Goal: Information Seeking & Learning: Learn about a topic

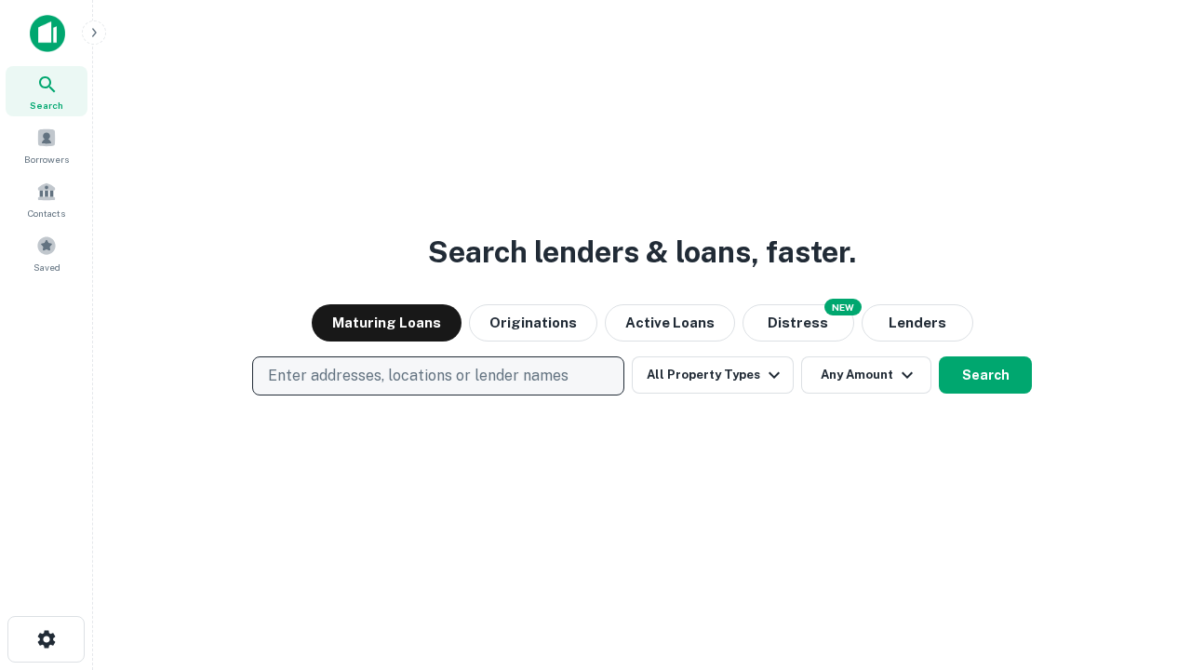
click at [437, 376] on p "Enter addresses, locations or lender names" at bounding box center [418, 376] width 300 height 22
type input "**********"
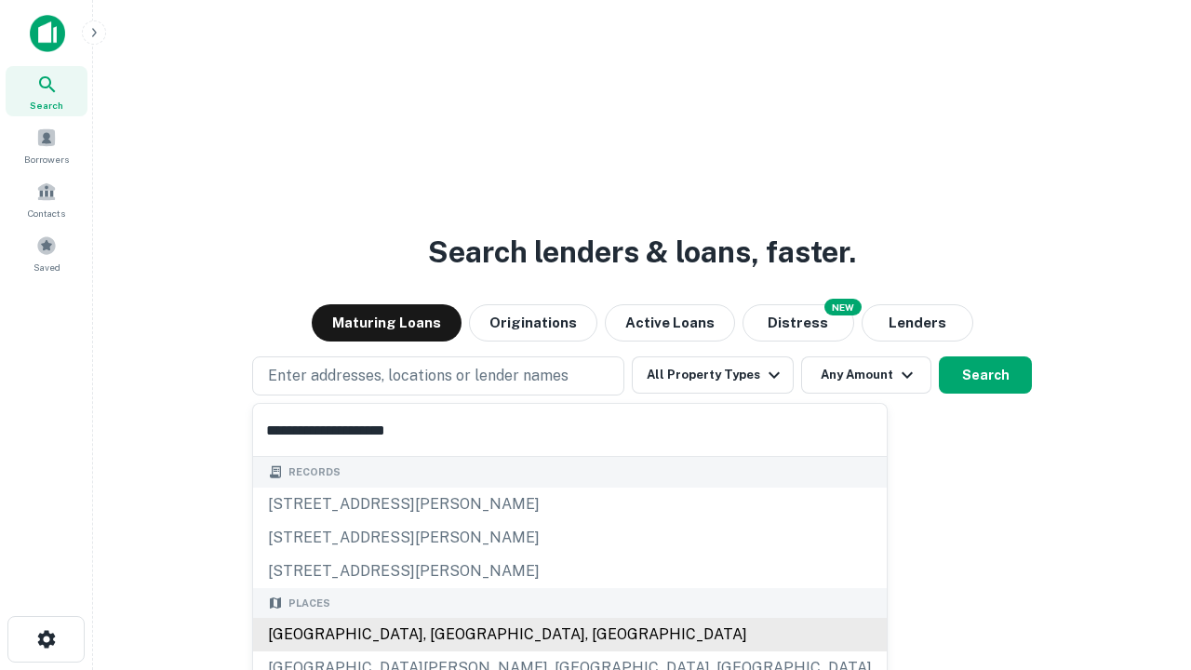
click at [445, 634] on div "[GEOGRAPHIC_DATA], [GEOGRAPHIC_DATA], [GEOGRAPHIC_DATA]" at bounding box center [569, 634] width 633 height 33
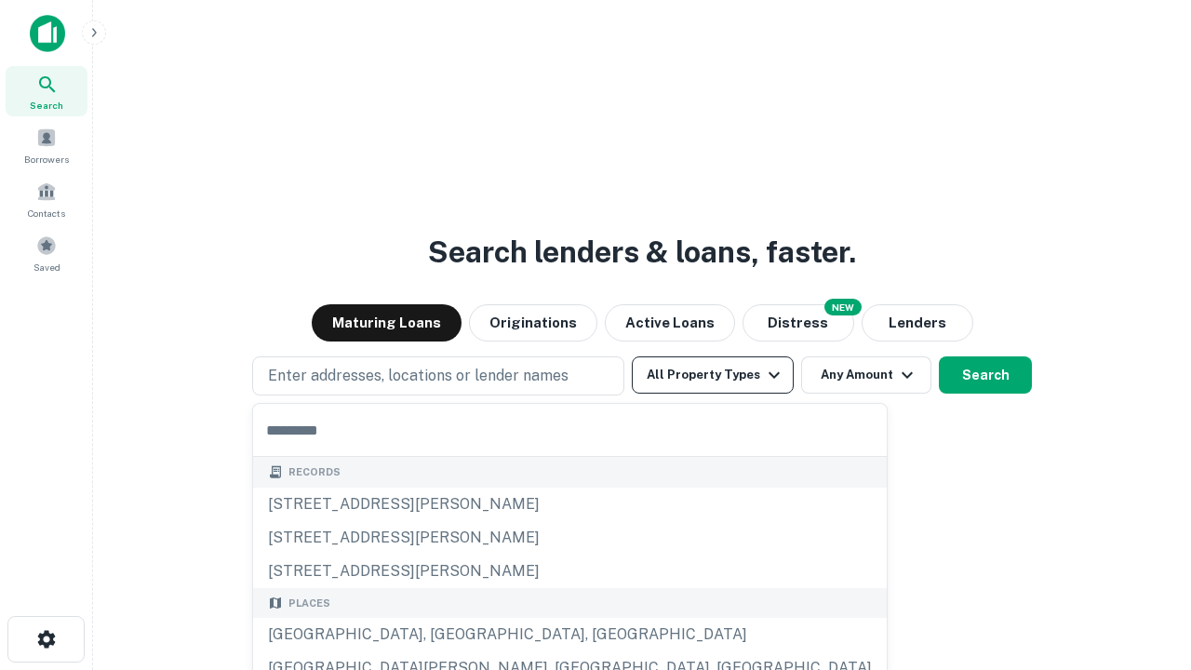
click at [713, 375] on button "All Property Types" at bounding box center [713, 374] width 162 height 37
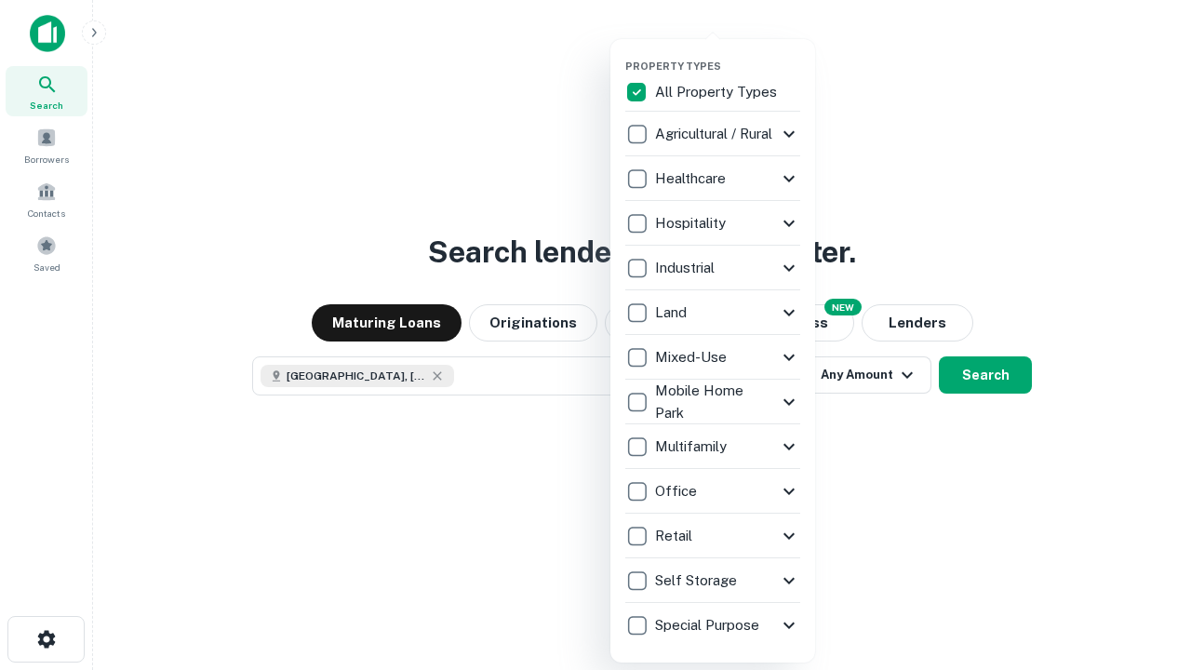
click at [727, 54] on button "button" at bounding box center [727, 54] width 205 height 1
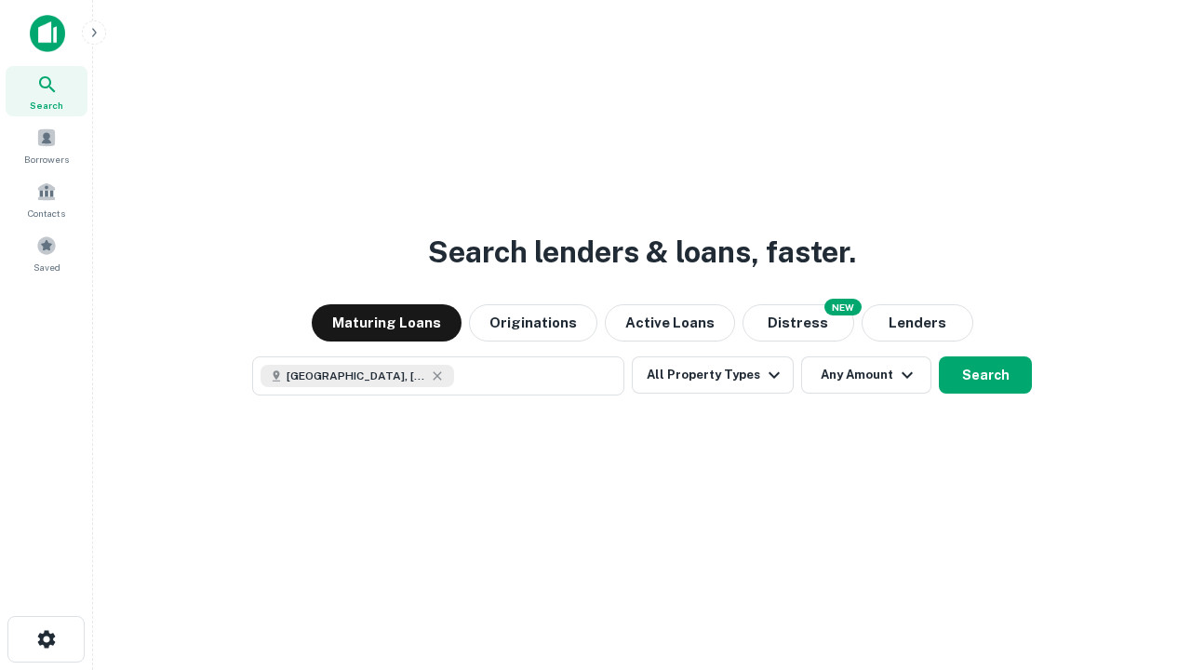
scroll to position [30, 0]
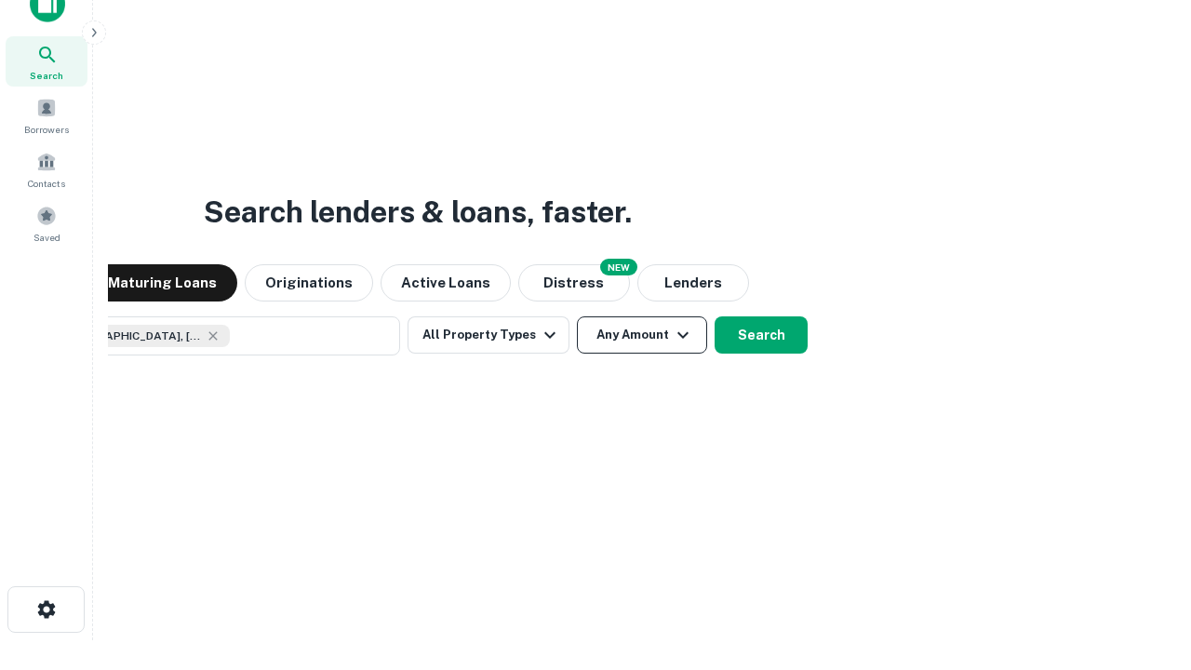
click at [577, 316] on button "Any Amount" at bounding box center [642, 334] width 130 height 37
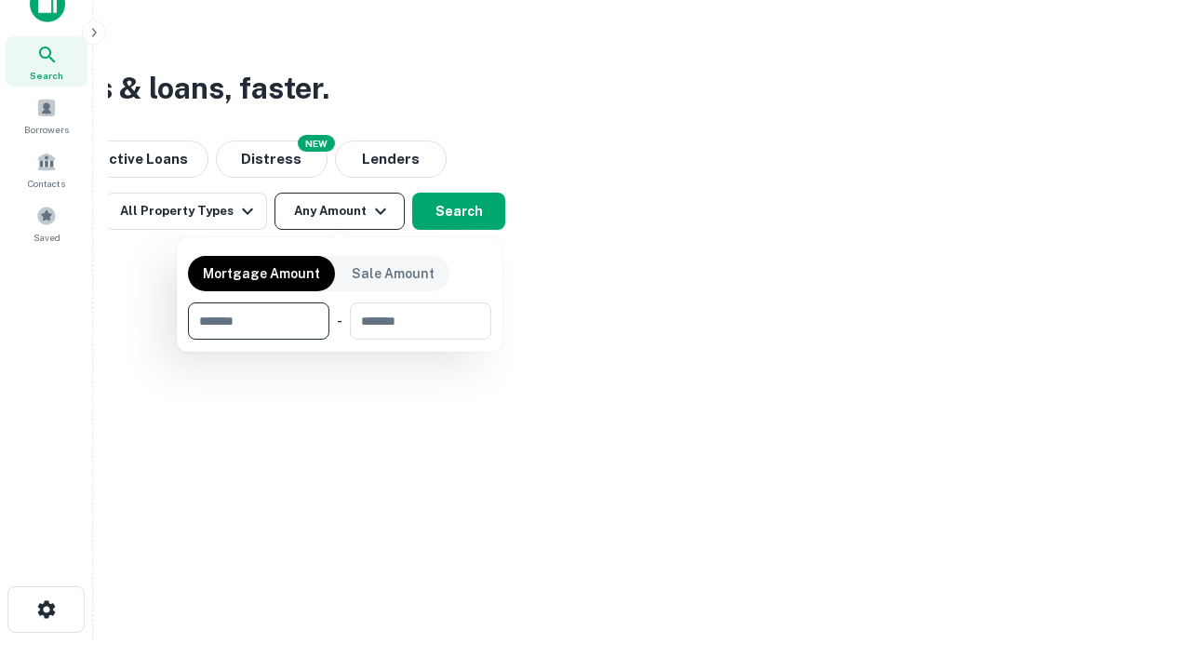
type input "*******"
click at [340, 340] on button "button" at bounding box center [339, 340] width 303 height 1
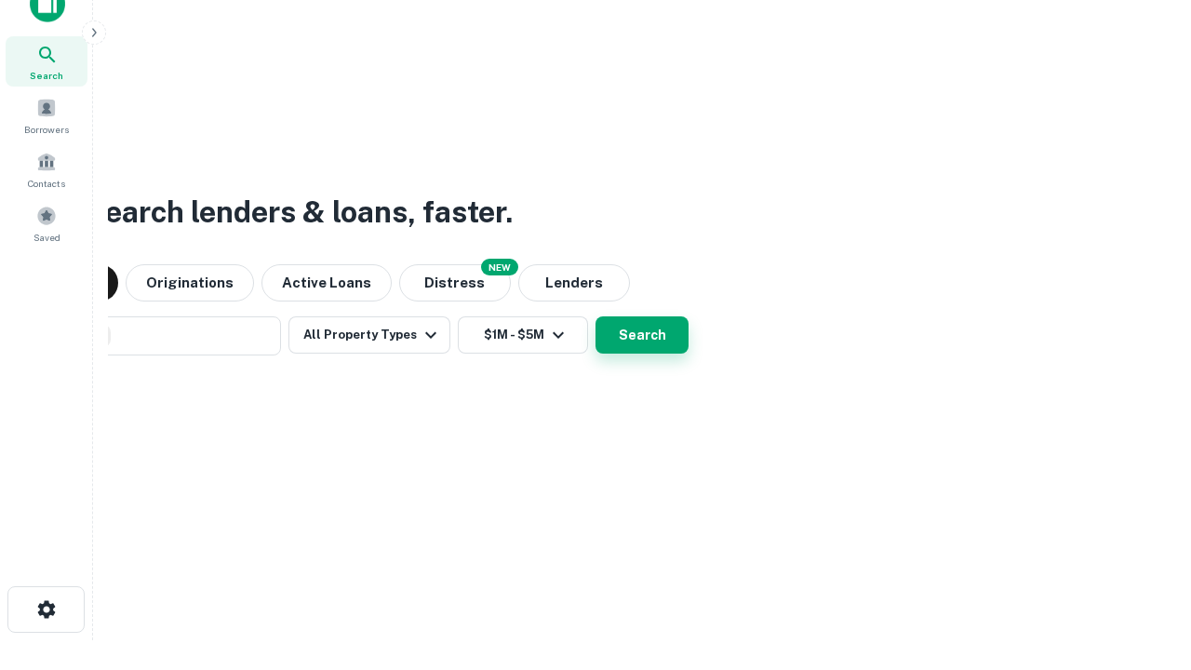
click at [595, 316] on button "Search" at bounding box center [641, 334] width 93 height 37
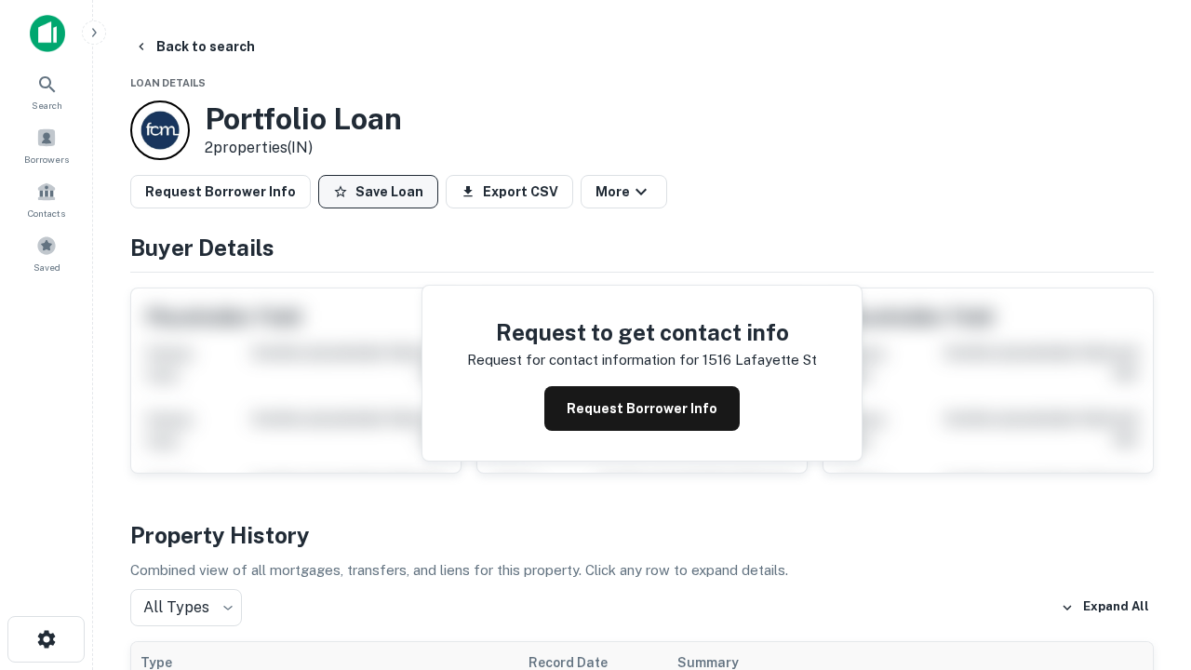
click at [378, 192] on button "Save Loan" at bounding box center [378, 191] width 120 height 33
click at [382, 192] on button "Save Loan" at bounding box center [378, 191] width 120 height 33
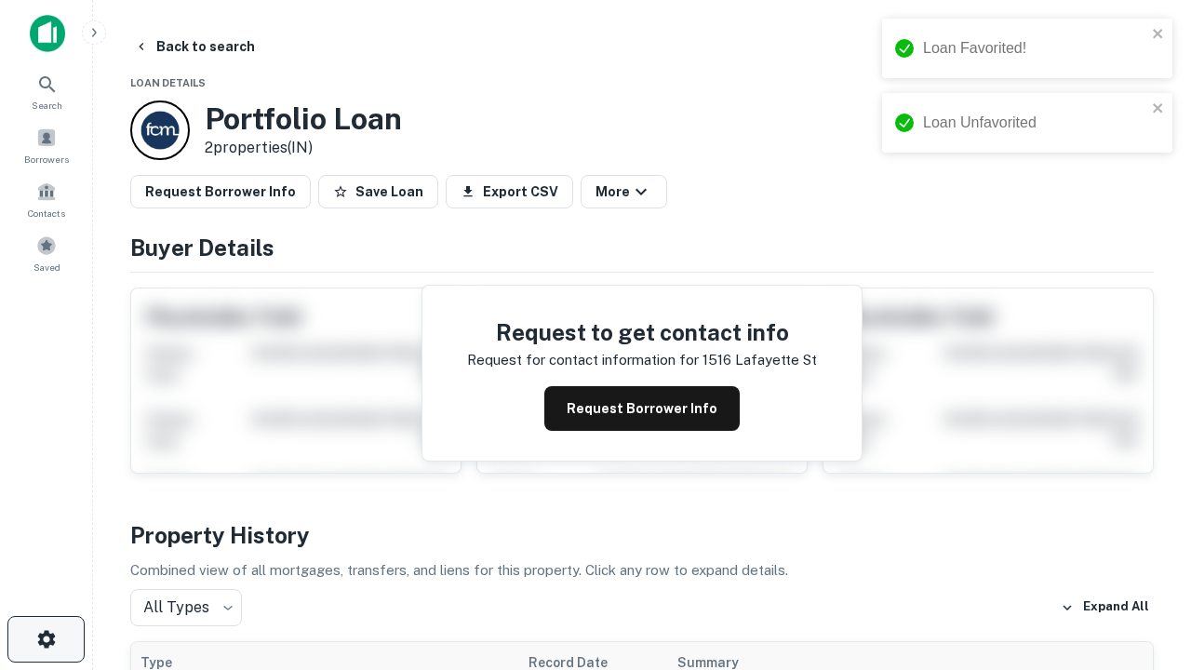
click at [46, 639] on icon "button" at bounding box center [46, 639] width 22 height 22
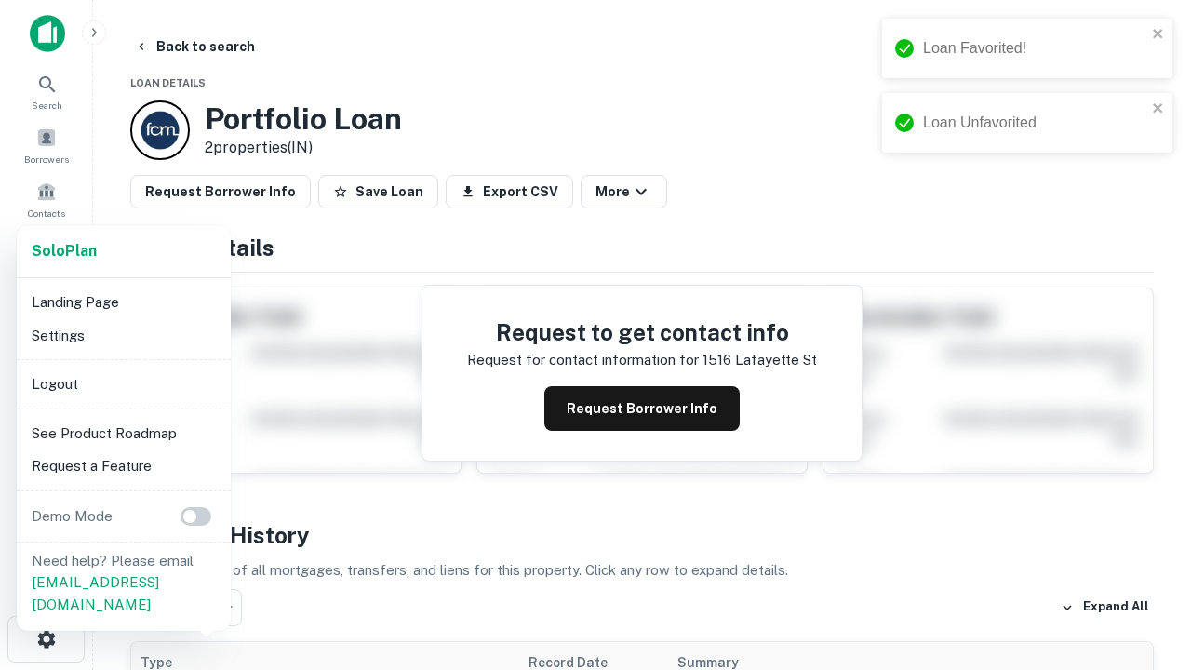
click at [123, 383] on li "Logout" at bounding box center [123, 383] width 199 height 33
